Goal: Use online tool/utility: Utilize a website feature to perform a specific function

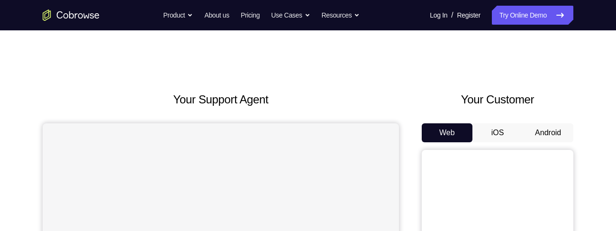
click at [552, 135] on button "Android" at bounding box center [547, 132] width 51 height 19
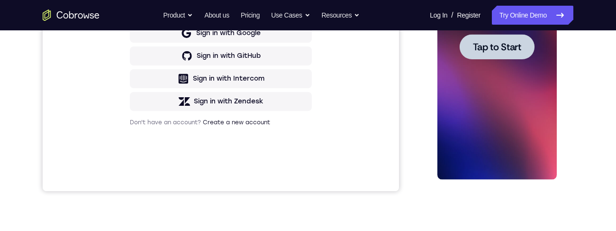
scroll to position [128, 0]
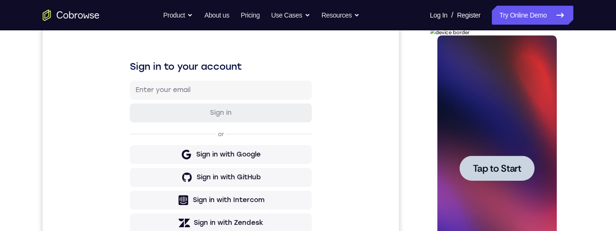
click at [498, 172] on span "Tap to Start" at bounding box center [496, 167] width 48 height 9
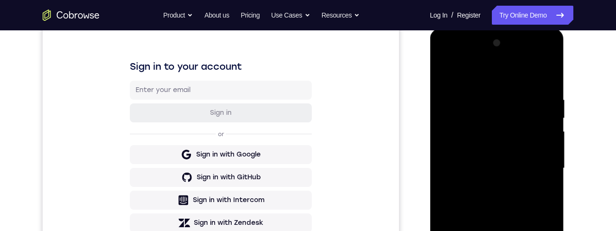
scroll to position [130, 0]
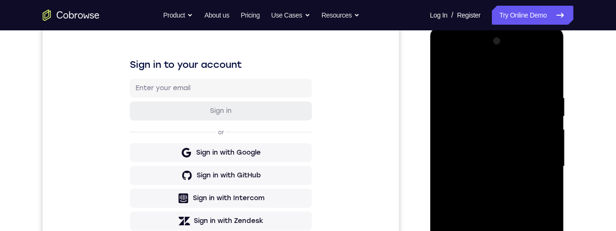
click at [498, 230] on div at bounding box center [496, 166] width 119 height 265
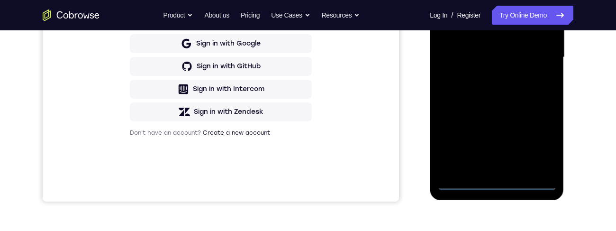
click at [540, 137] on div at bounding box center [496, 57] width 119 height 265
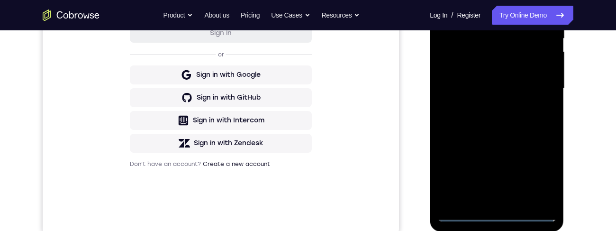
click at [481, 0] on div at bounding box center [496, 88] width 119 height 265
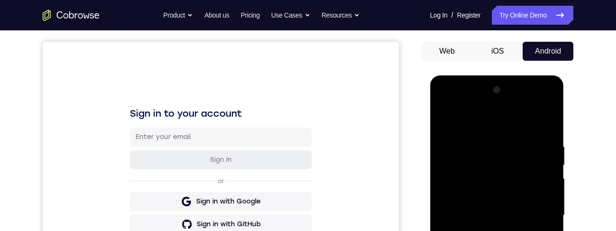
scroll to position [112, 0]
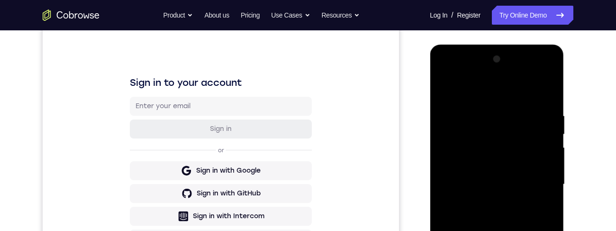
click at [539, 179] on div at bounding box center [496, 184] width 119 height 265
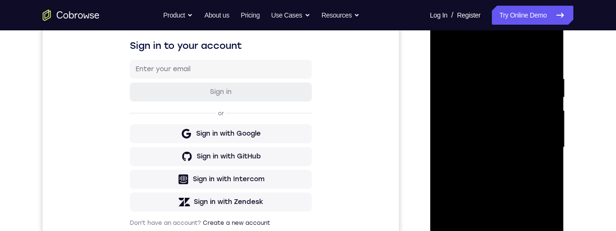
scroll to position [180, 0]
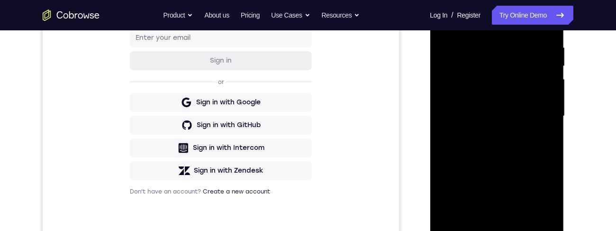
click at [489, 225] on div at bounding box center [496, 115] width 119 height 265
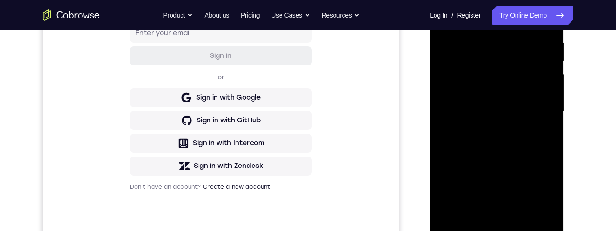
scroll to position [168, 0]
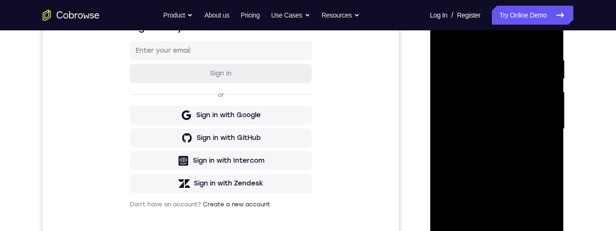
click at [510, 112] on div at bounding box center [496, 128] width 119 height 265
click at [507, 109] on div at bounding box center [496, 128] width 119 height 265
click at [511, 127] on div at bounding box center [496, 128] width 119 height 265
click at [503, 159] on div at bounding box center [496, 128] width 119 height 265
click at [501, 162] on div at bounding box center [496, 128] width 119 height 265
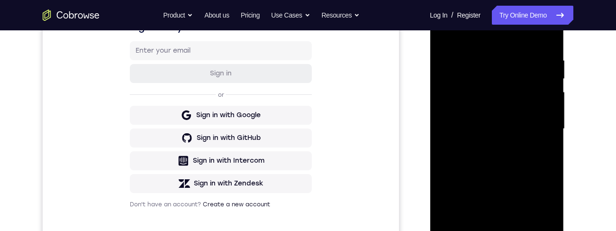
click at [500, 163] on div at bounding box center [496, 128] width 119 height 265
click at [499, 163] on div at bounding box center [496, 128] width 119 height 265
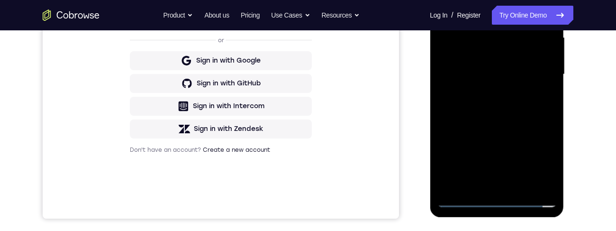
scroll to position [233, 0]
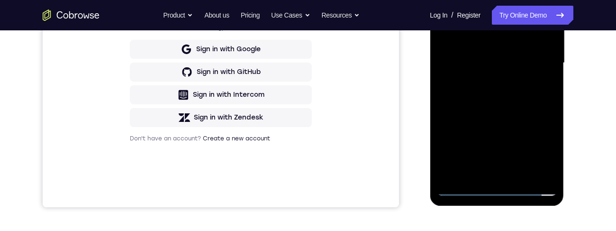
click at [503, 88] on div at bounding box center [496, 62] width 119 height 265
click at [518, 94] on div at bounding box center [496, 62] width 119 height 265
click at [499, 85] on div at bounding box center [496, 62] width 119 height 265
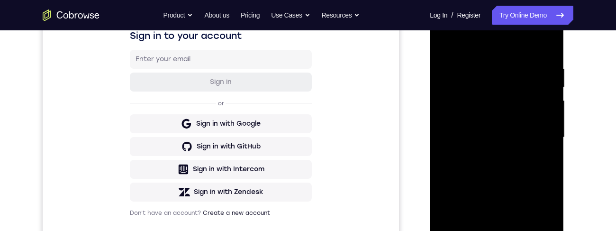
scroll to position [176, 0]
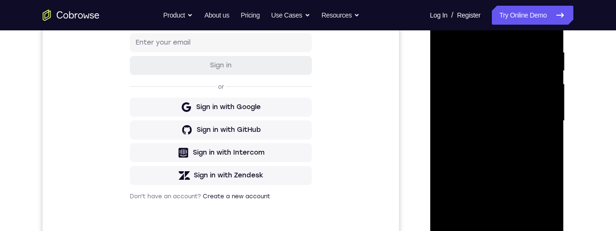
click at [499, 162] on div at bounding box center [496, 120] width 119 height 265
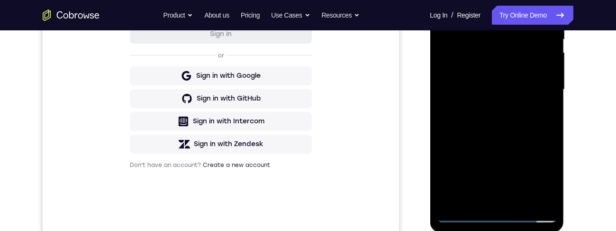
click at [522, 204] on div at bounding box center [496, 89] width 119 height 265
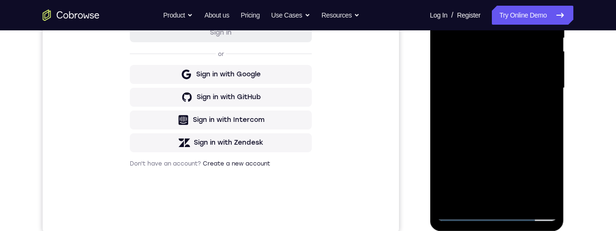
click at [499, 135] on div at bounding box center [496, 87] width 119 height 265
click at [498, 80] on div at bounding box center [496, 87] width 119 height 265
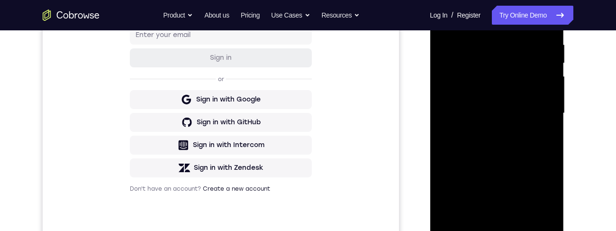
scroll to position [114, 0]
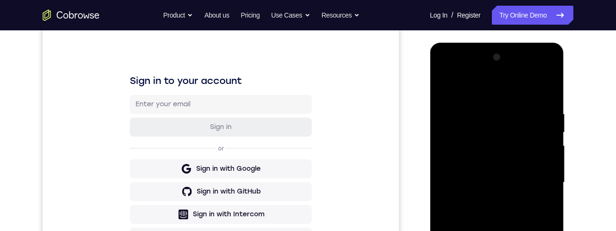
click at [446, 86] on div at bounding box center [496, 182] width 119 height 265
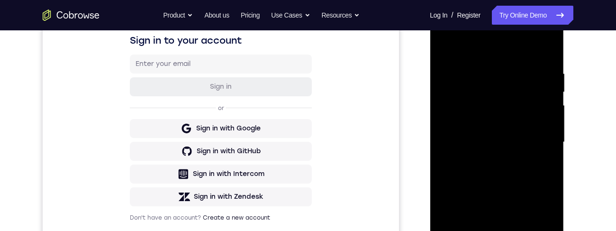
scroll to position [169, 0]
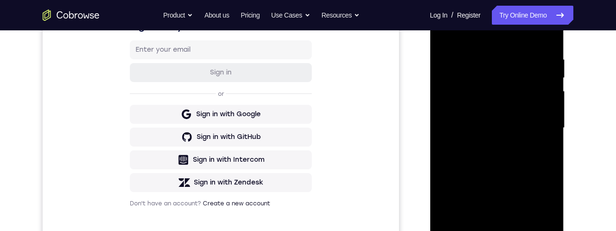
click at [445, 35] on div at bounding box center [496, 127] width 119 height 265
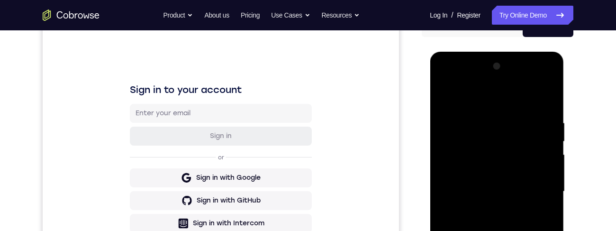
scroll to position [149, 0]
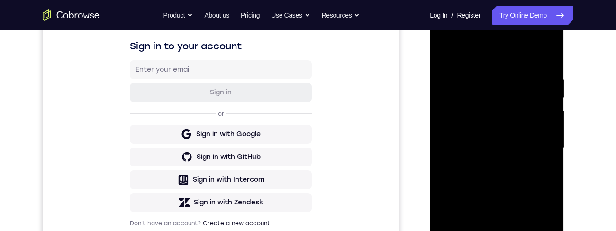
click at [508, 163] on div at bounding box center [496, 147] width 119 height 265
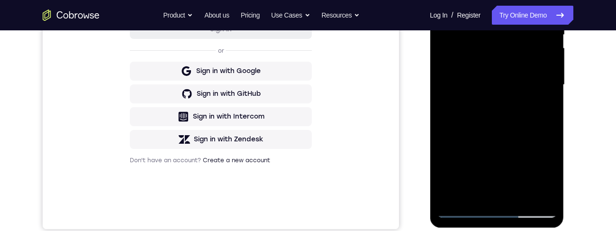
scroll to position [215, 0]
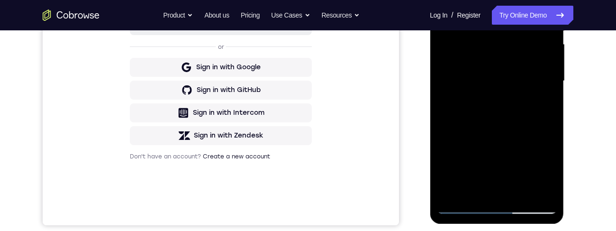
click at [509, 169] on div at bounding box center [496, 80] width 119 height 265
click at [529, 169] on div at bounding box center [496, 80] width 119 height 265
click at [539, 103] on div at bounding box center [496, 80] width 119 height 265
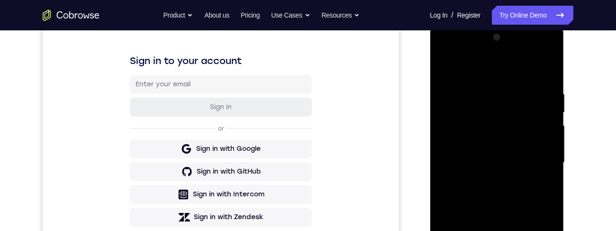
click at [445, 65] on div at bounding box center [496, 162] width 119 height 265
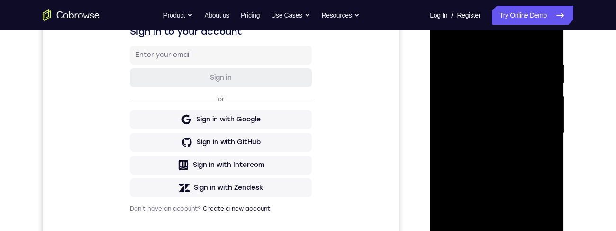
scroll to position [177, 0]
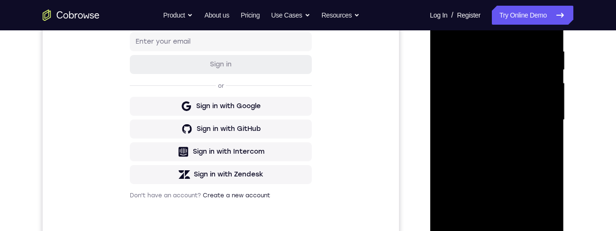
click at [499, 156] on div at bounding box center [496, 119] width 119 height 265
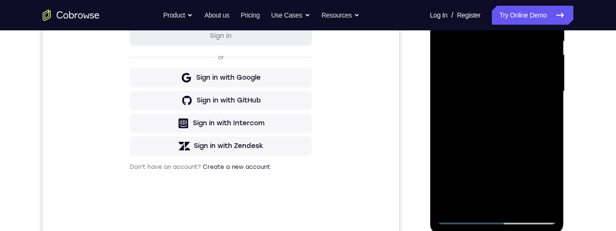
scroll to position [206, 0]
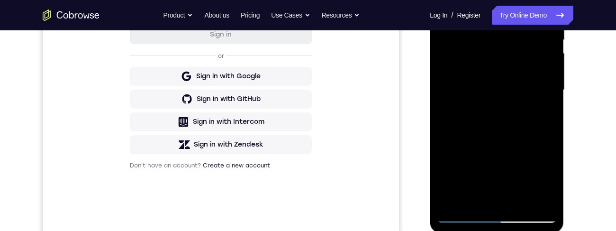
click at [547, 115] on div at bounding box center [496, 89] width 119 height 265
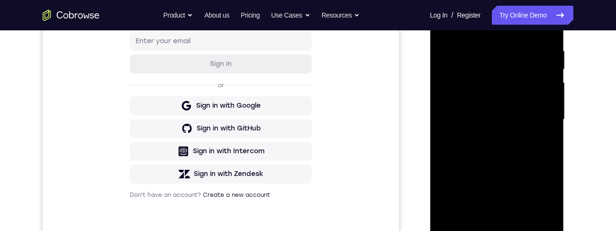
click at [449, 25] on div at bounding box center [496, 119] width 119 height 265
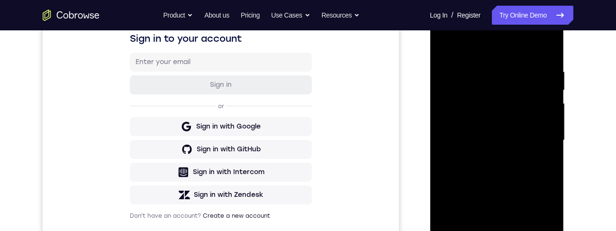
scroll to position [158, 0]
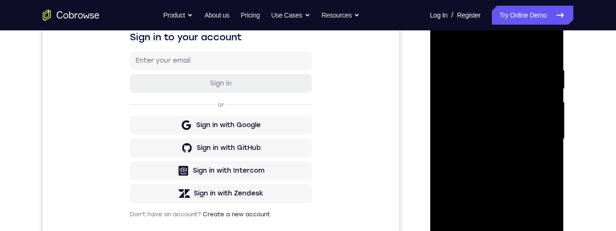
click at [450, 47] on div at bounding box center [496, 138] width 119 height 265
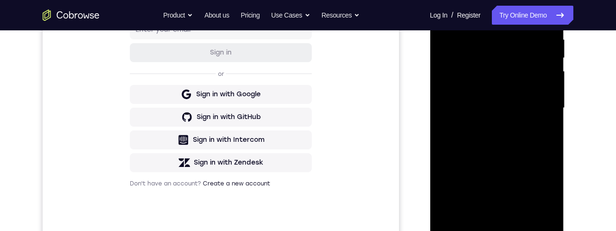
scroll to position [190, 0]
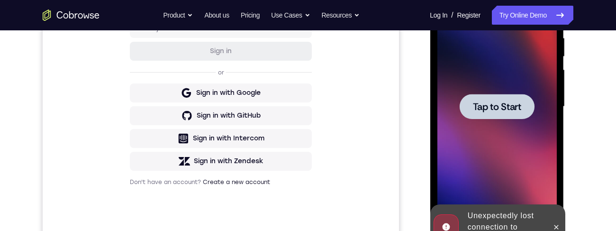
click at [501, 108] on span "Tap to Start" at bounding box center [496, 106] width 48 height 9
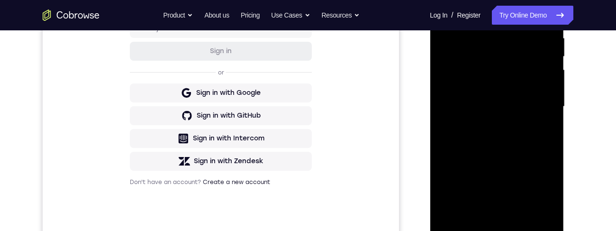
scroll to position [233, 0]
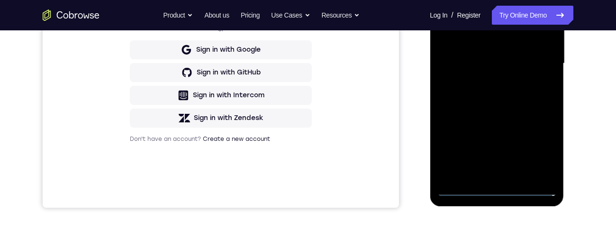
click at [497, 190] on div at bounding box center [496, 63] width 119 height 265
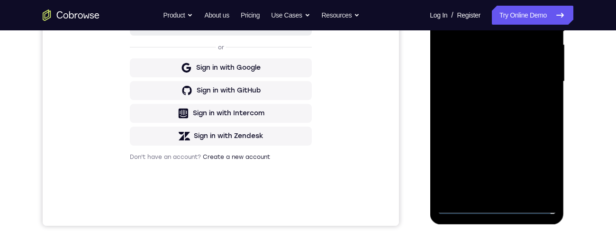
click at [535, 171] on div at bounding box center [496, 81] width 119 height 265
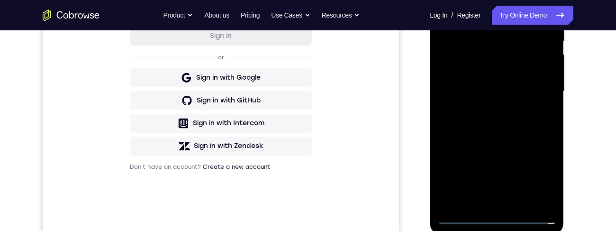
click at [532, 177] on div at bounding box center [496, 91] width 119 height 265
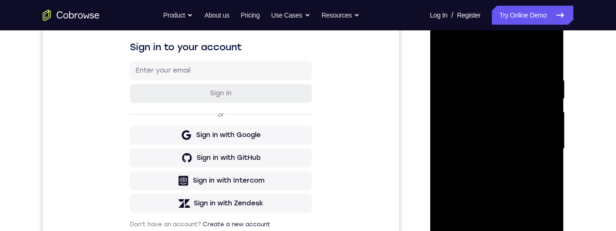
click at [490, 56] on div at bounding box center [496, 148] width 119 height 265
click at [536, 143] on div at bounding box center [496, 148] width 119 height 265
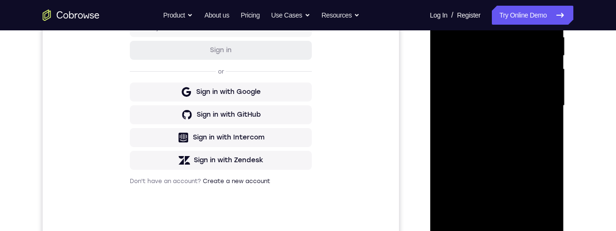
scroll to position [234, 0]
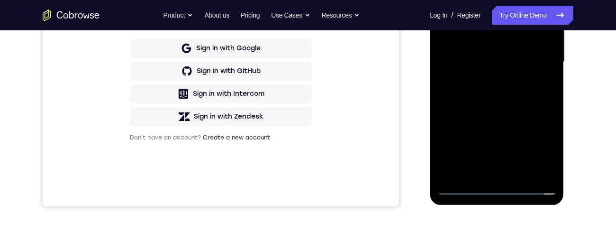
click at [485, 174] on div at bounding box center [496, 61] width 119 height 265
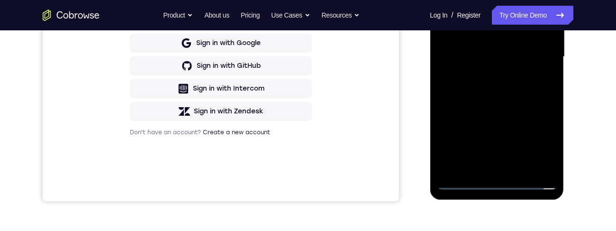
scroll to position [210, 0]
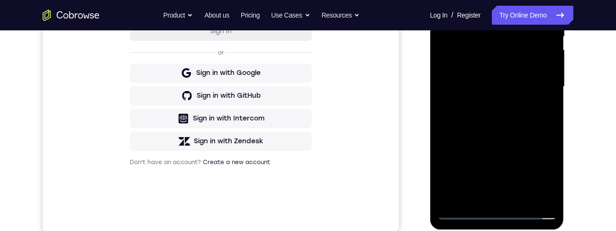
click at [504, 81] on div at bounding box center [496, 86] width 119 height 265
click at [508, 67] on div at bounding box center [496, 86] width 119 height 265
click at [503, 89] on div at bounding box center [496, 86] width 119 height 265
click at [510, 117] on div at bounding box center [496, 86] width 119 height 265
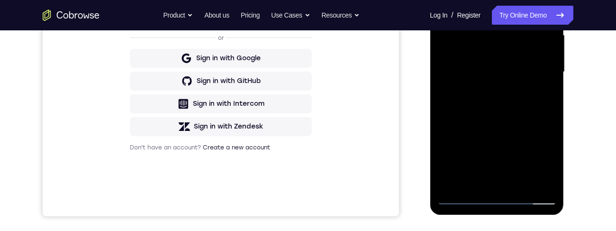
scroll to position [230, 0]
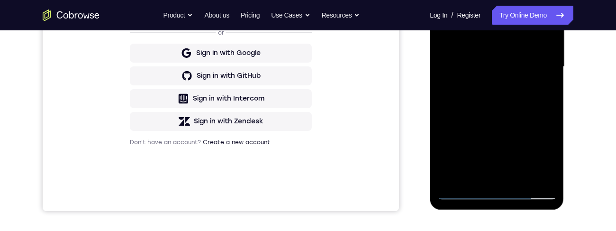
click at [497, 93] on div at bounding box center [496, 66] width 119 height 265
click at [496, 89] on div at bounding box center [496, 66] width 119 height 265
click at [505, 98] on div at bounding box center [496, 66] width 119 height 265
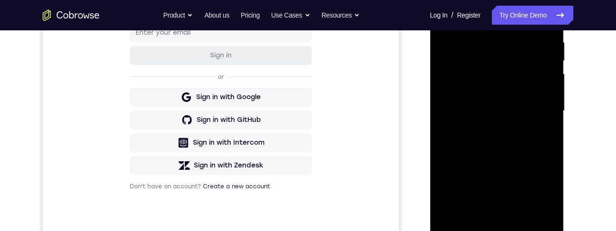
scroll to position [188, 0]
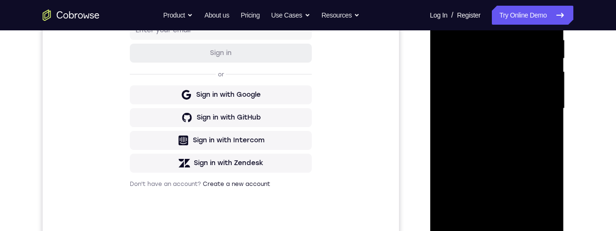
click at [516, 147] on div at bounding box center [496, 108] width 119 height 265
click at [506, 145] on div at bounding box center [496, 108] width 119 height 265
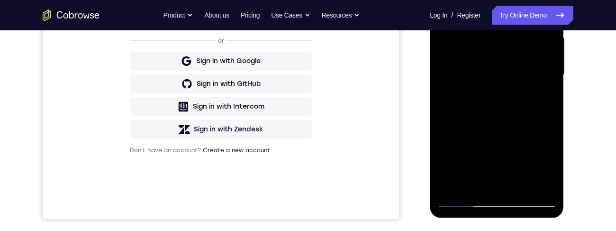
scroll to position [172, 0]
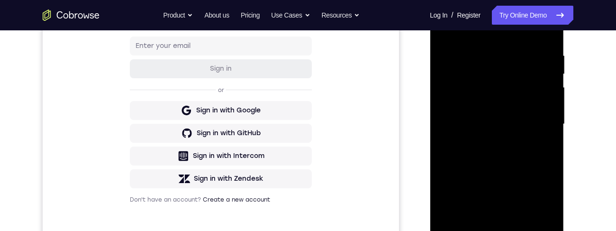
click at [597, 191] on div "Your Support Agent Your Customer Web iOS Android Next Steps We’d be happy to gi…" at bounding box center [308, 170] width 606 height 625
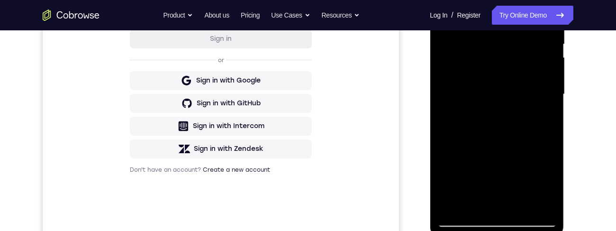
scroll to position [204, 0]
